Goal: Register for event/course

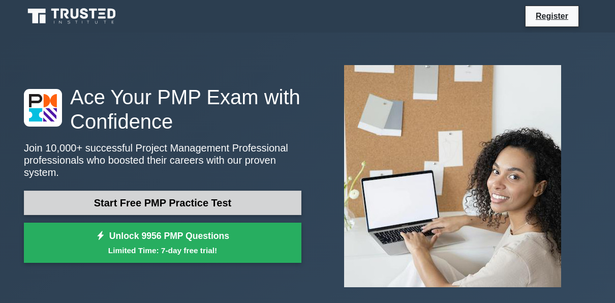
click at [237, 190] on link "Start Free PMP Practice Test" at bounding box center [162, 202] width 277 height 24
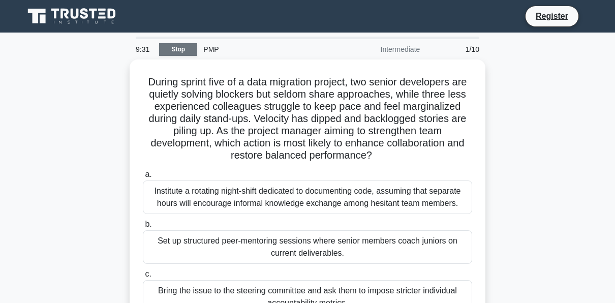
click at [181, 45] on link "Stop" at bounding box center [178, 49] width 38 height 13
